Goal: Information Seeking & Learning: Learn about a topic

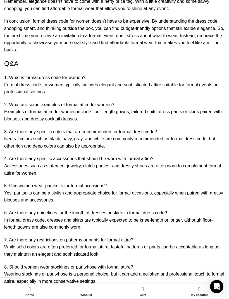
scroll to position [3464, 0]
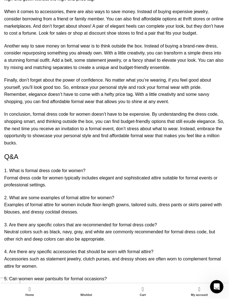
scroll to position [3367, 0]
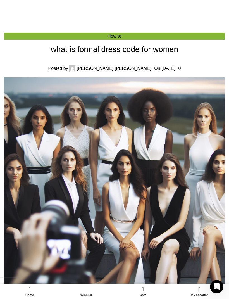
scroll to position [35, 0]
